Goal: Find contact information: Find contact information

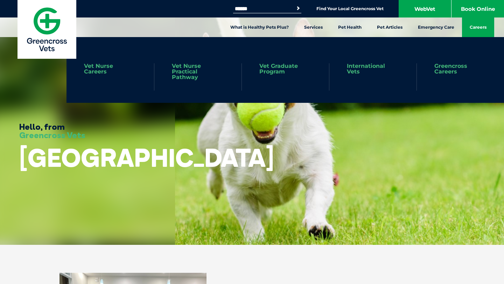
click at [468, 27] on link "Careers" at bounding box center [478, 28] width 32 height 20
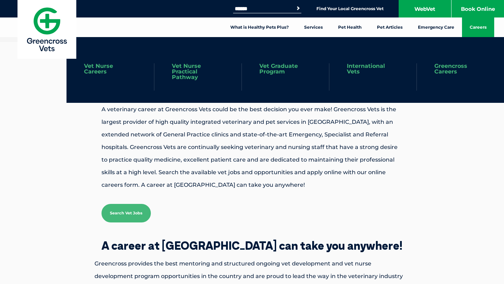
click at [281, 69] on link "Vet Graduate Program" at bounding box center [285, 68] width 52 height 11
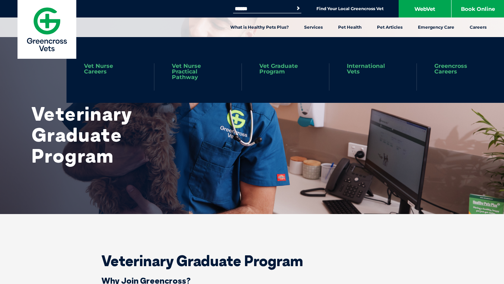
click at [458, 70] on link "Greencross Careers" at bounding box center [461, 68] width 52 height 11
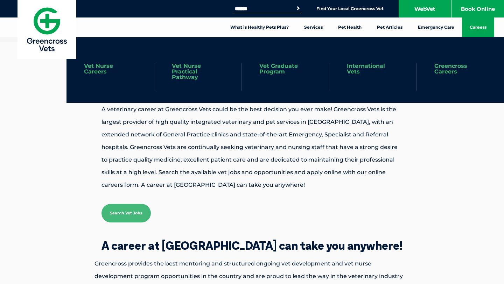
click at [374, 66] on link "International Vets" at bounding box center [373, 68] width 52 height 11
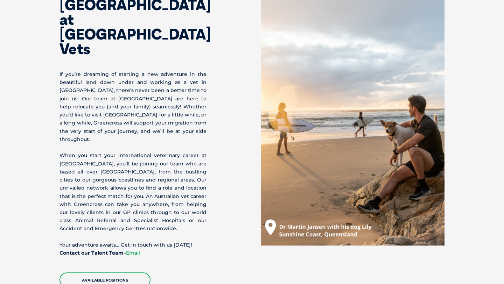
scroll to position [293, 0]
click at [119, 272] on link "Available Positions" at bounding box center [105, 279] width 91 height 15
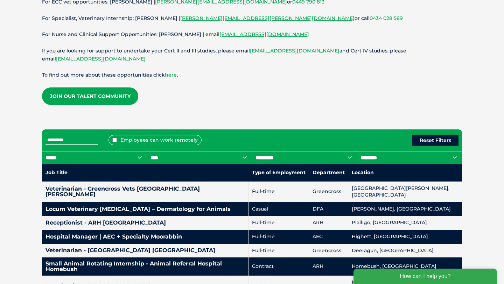
scroll to position [209, 0]
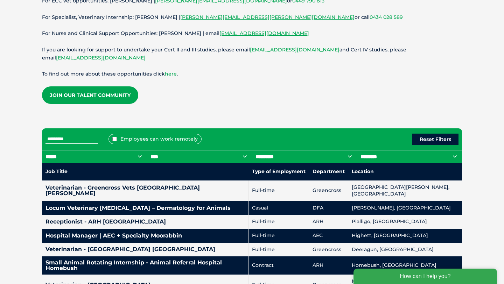
click at [169, 155] on select "**********" at bounding box center [199, 156] width 105 height 13
click at [102, 155] on select "****** *** *** *** *** ** **" at bounding box center [94, 156] width 105 height 13
select select "***"
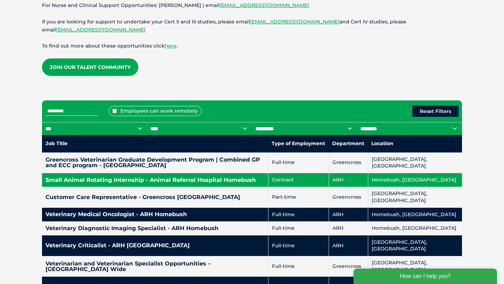
scroll to position [236, 0]
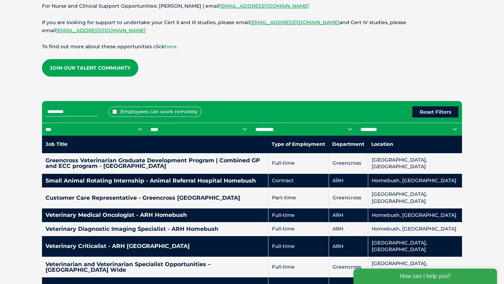
click at [169, 49] on link "here" at bounding box center [171, 46] width 12 height 6
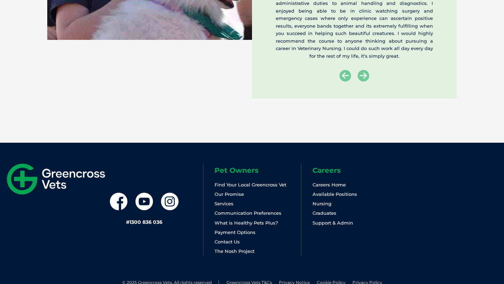
scroll to position [1300, 0]
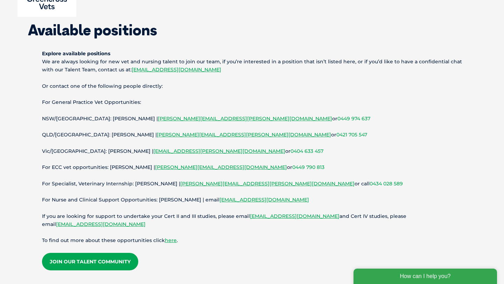
scroll to position [43, 0]
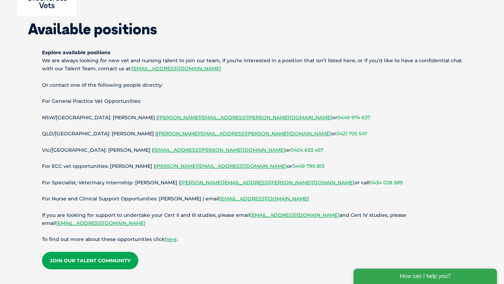
drag, startPoint x: 291, startPoint y: 201, endPoint x: 208, endPoint y: 202, distance: 83.0
click at [208, 202] on p "For Nurse and Clinical Support Opportunities: [PERSON_NAME] | email [EMAIL_ADDR…" at bounding box center [252, 199] width 420 height 8
copy link "[EMAIL_ADDRESS][DOMAIN_NAME]"
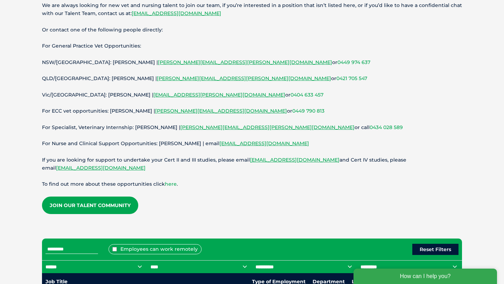
scroll to position [99, 0]
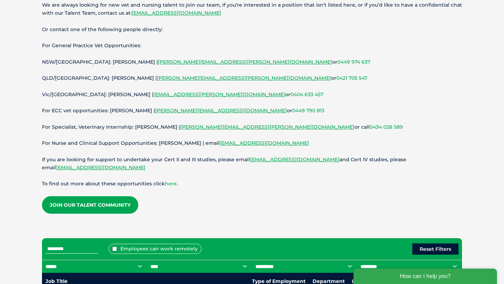
click at [171, 184] on link "here" at bounding box center [171, 184] width 12 height 6
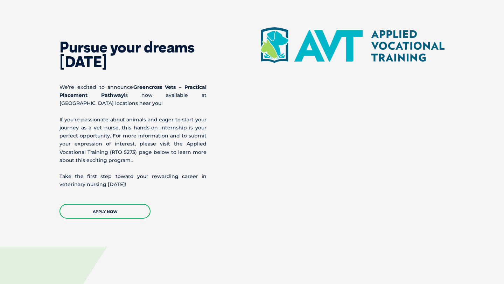
scroll to position [791, 0]
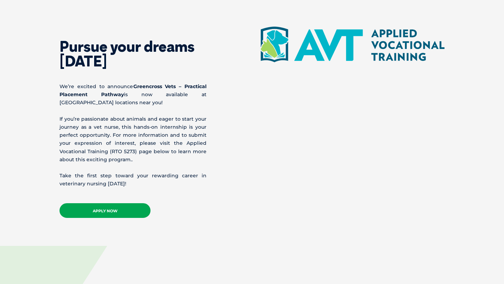
click at [109, 211] on link "APPLY NOW" at bounding box center [105, 210] width 91 height 15
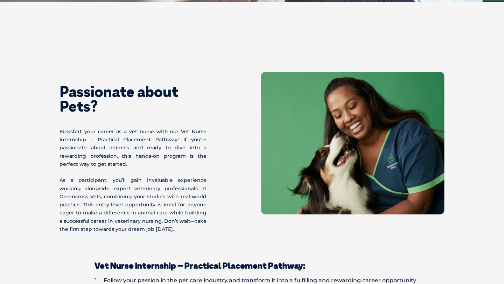
scroll to position [0, 0]
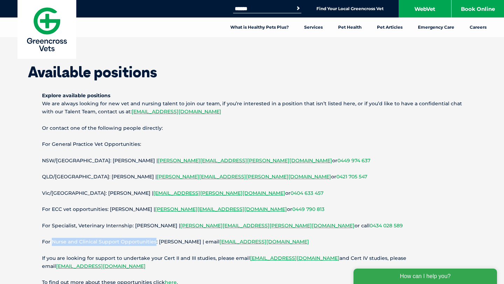
drag, startPoint x: 51, startPoint y: 242, endPoint x: 154, endPoint y: 244, distance: 103.3
click at [154, 244] on p "For Nurse and Clinical Support Opportunities: Alana Hurley | email vetnursecare…" at bounding box center [252, 242] width 420 height 8
copy p "Nurse and Clinical Support Opportunities"
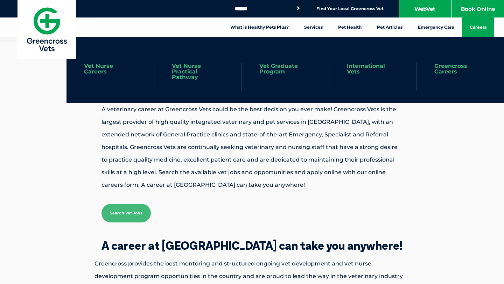
click at [186, 70] on link "Vet Nurse Practical Pathway" at bounding box center [198, 71] width 52 height 17
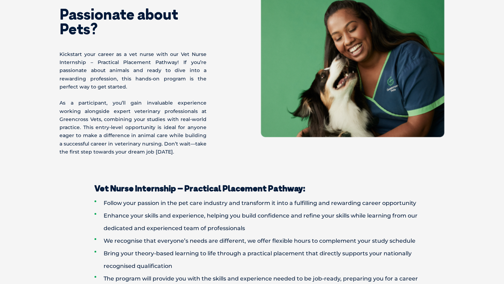
scroll to position [356, 0]
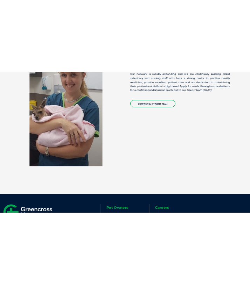
scroll to position [1934, 0]
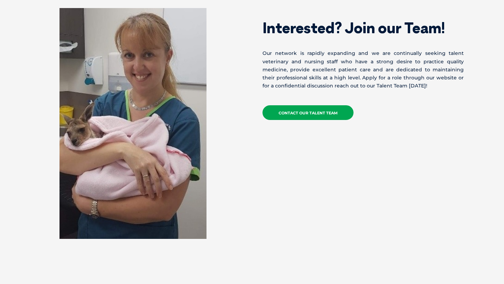
click at [323, 105] on link "Contact our Talent Team" at bounding box center [308, 112] width 91 height 15
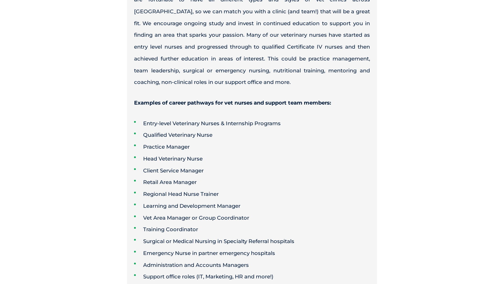
scroll to position [1934, 0]
